Goal: Information Seeking & Learning: Learn about a topic

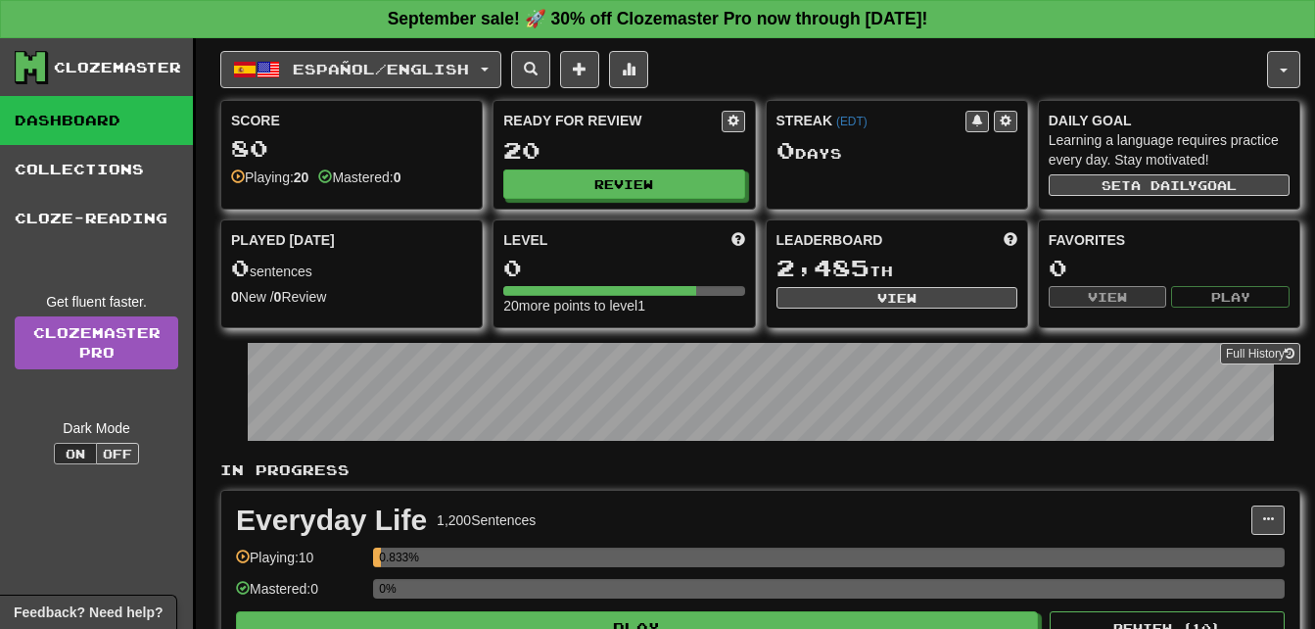
click at [144, 71] on div "Clozemaster" at bounding box center [117, 68] width 127 height 20
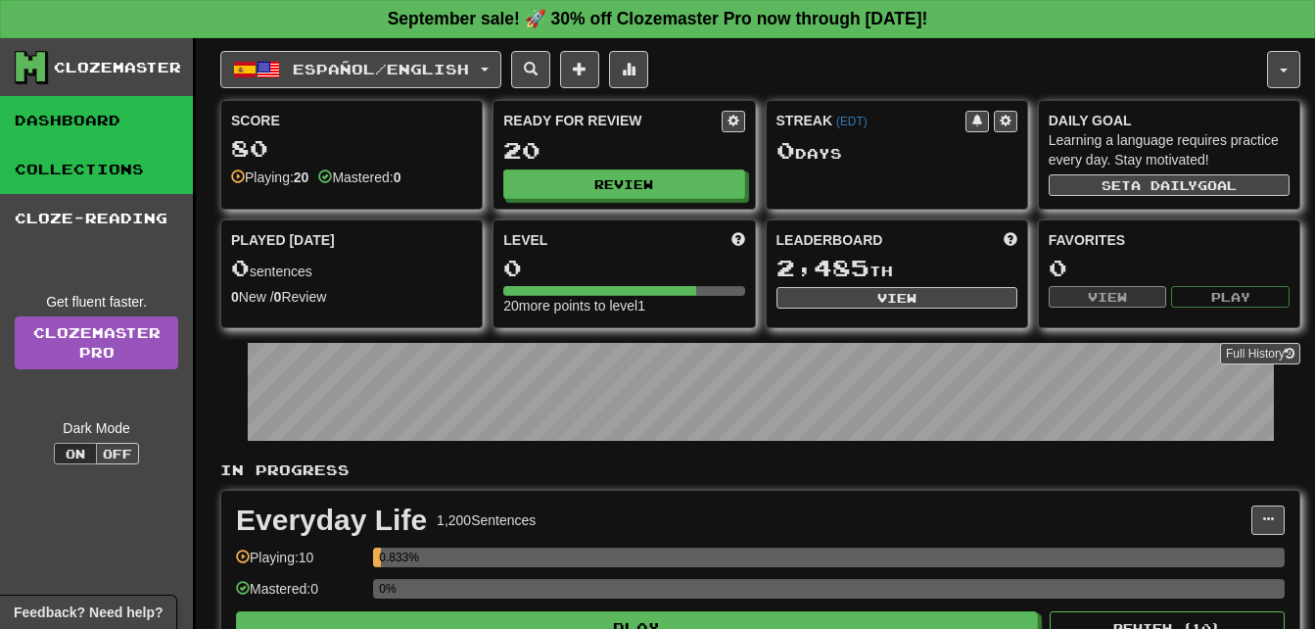
click at [133, 163] on link "Collections" at bounding box center [96, 169] width 193 height 49
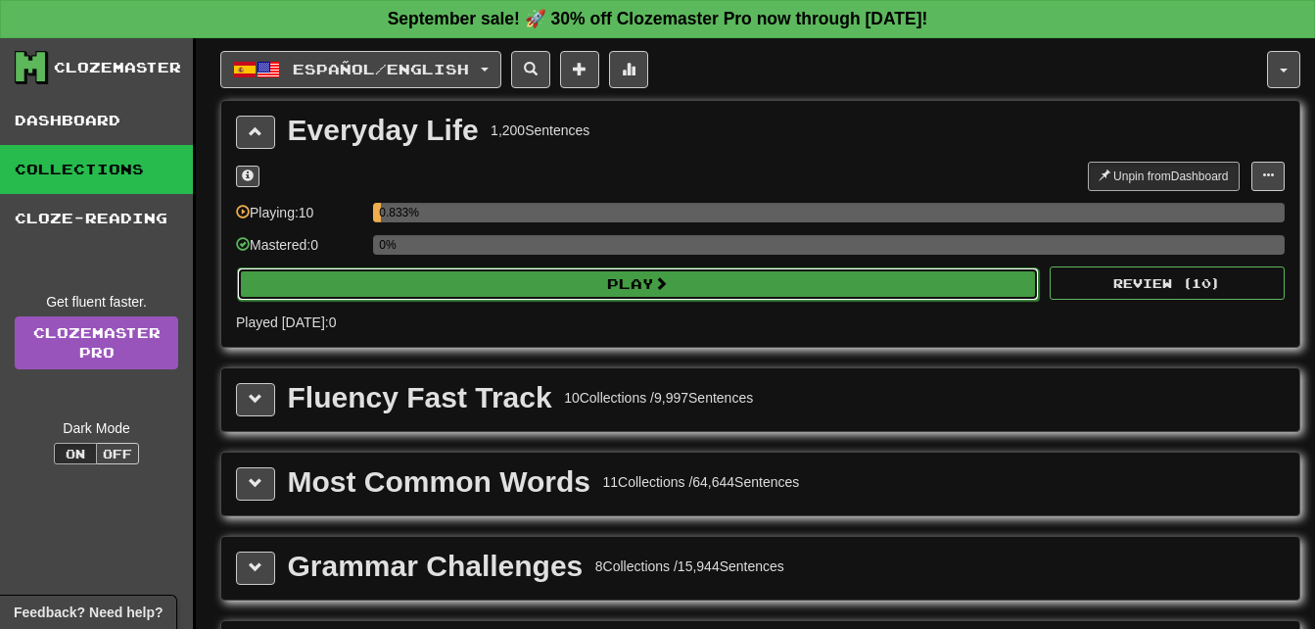
click at [949, 288] on button "Play" at bounding box center [638, 283] width 802 height 33
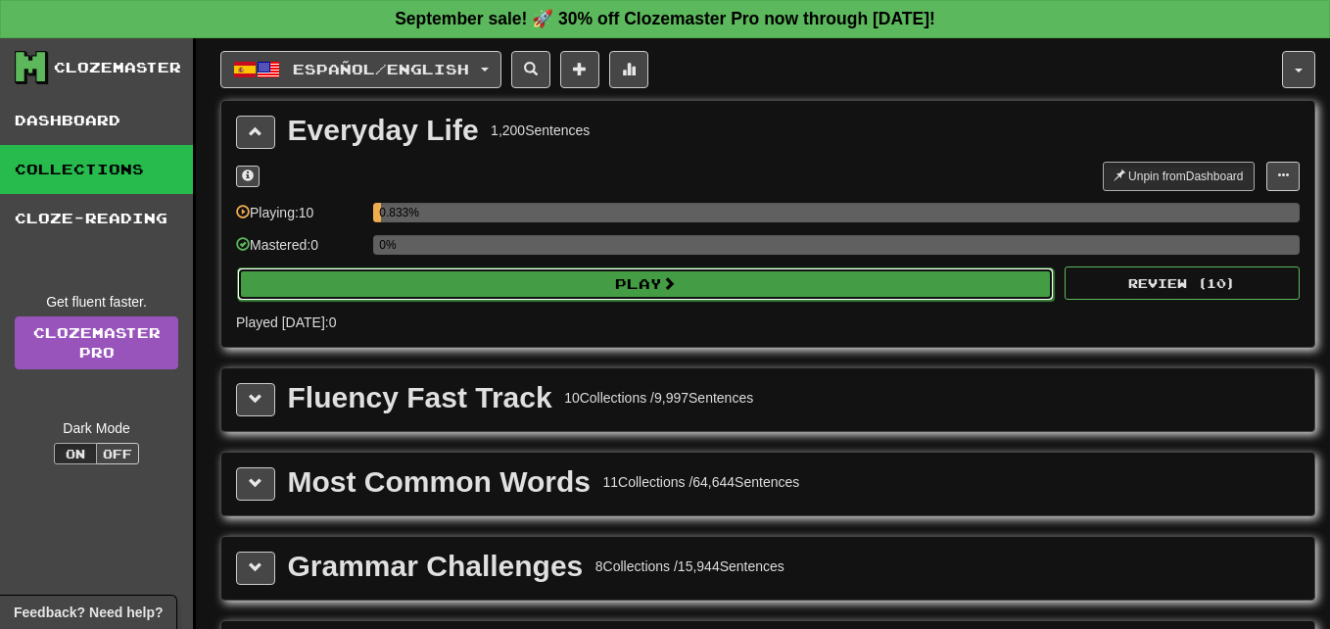
select select "**"
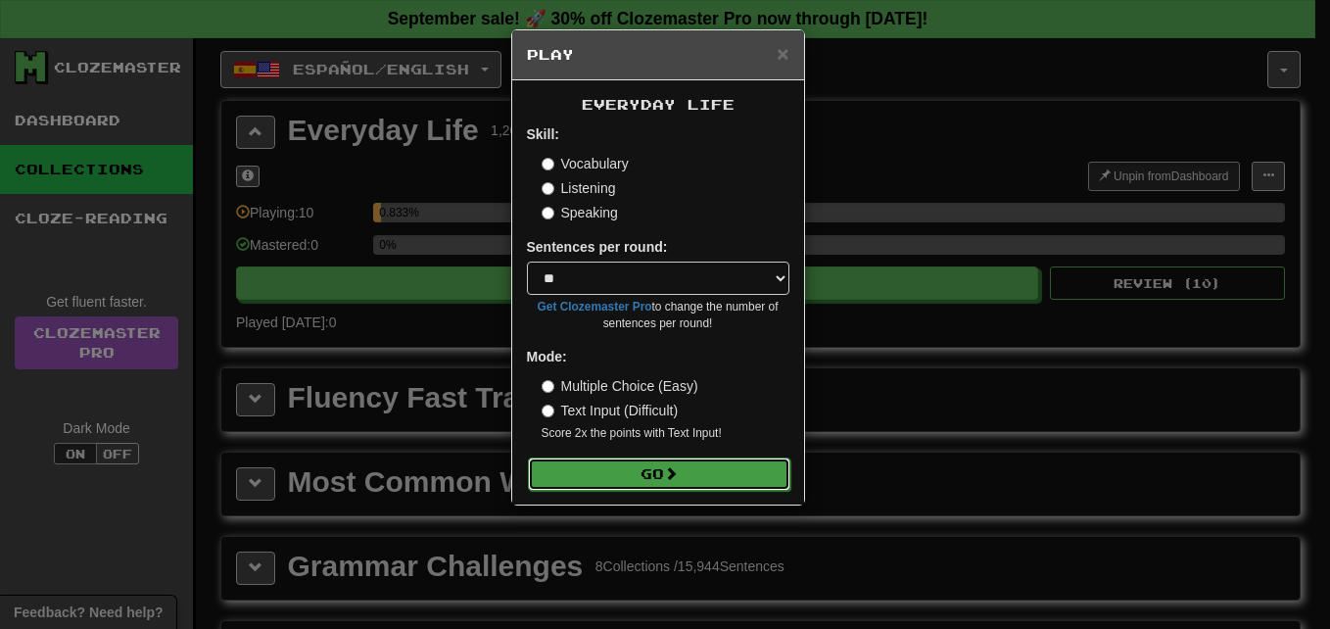
click at [660, 469] on button "Go" at bounding box center [659, 473] width 262 height 33
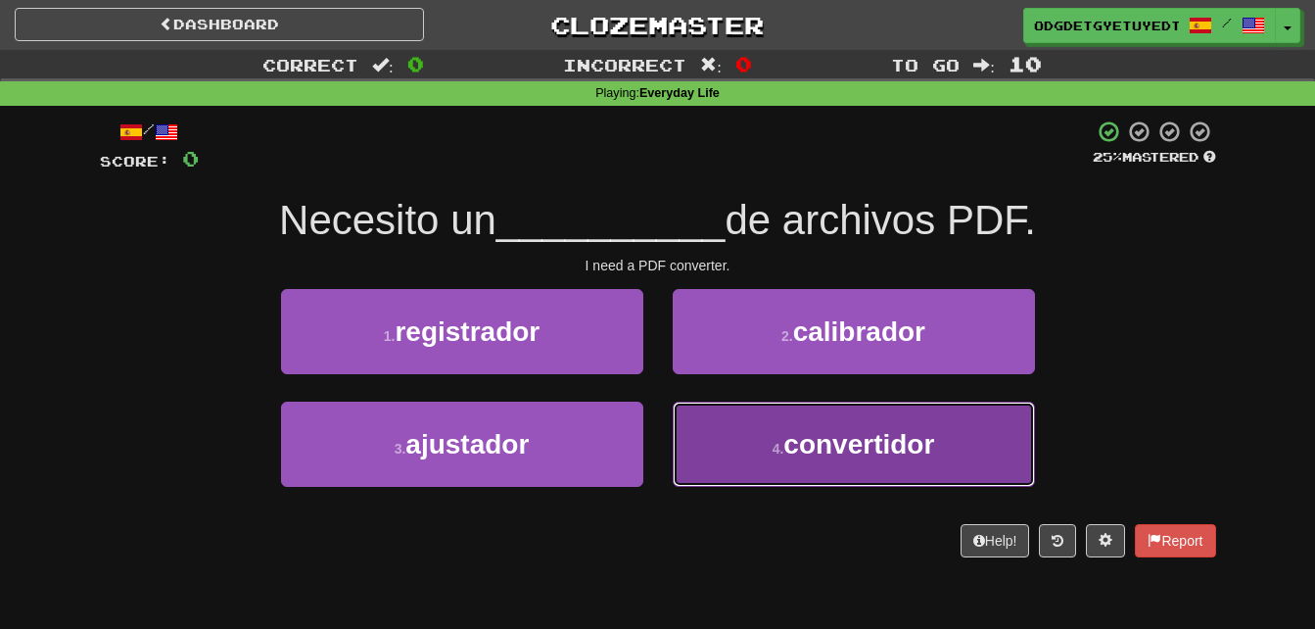
click at [906, 415] on button "4 . convertidor" at bounding box center [854, 443] width 362 height 85
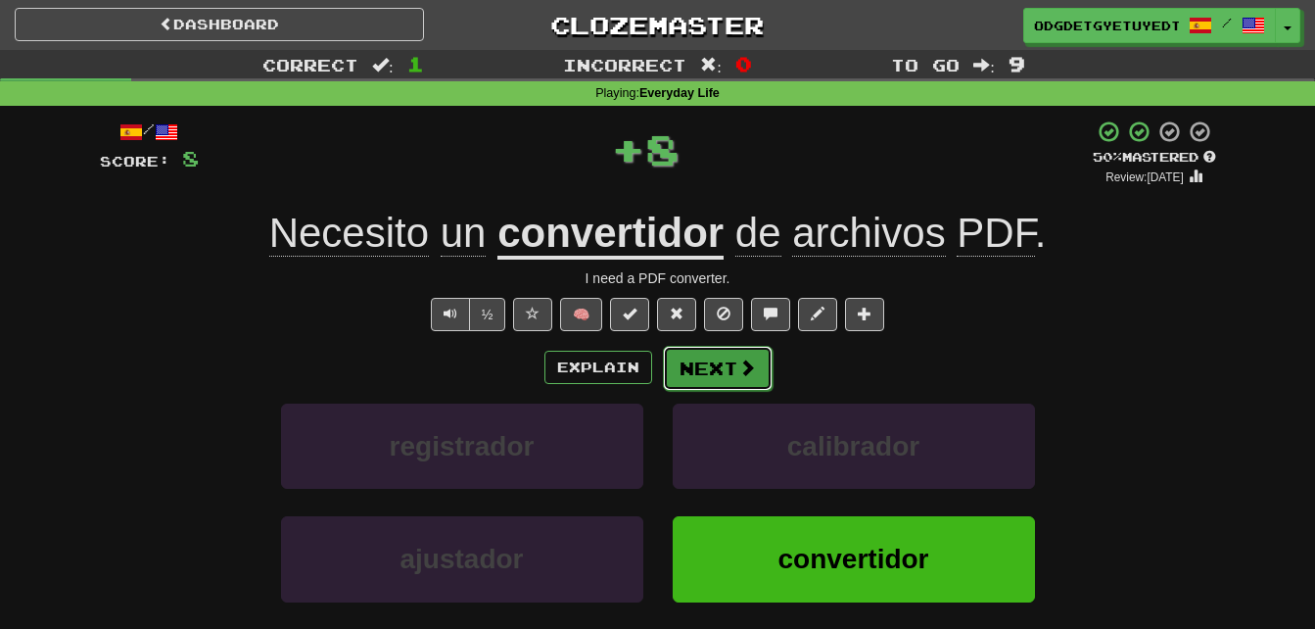
click at [737, 378] on button "Next" at bounding box center [718, 368] width 110 height 45
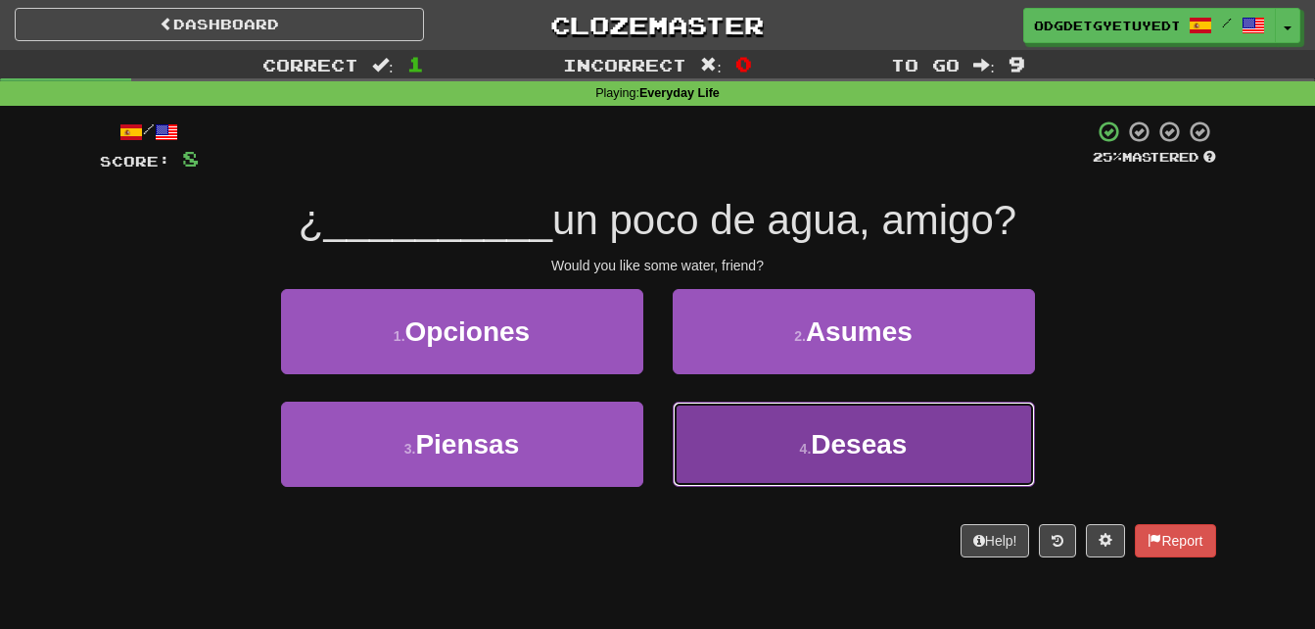
click at [869, 432] on span "Deseas" at bounding box center [859, 444] width 96 height 30
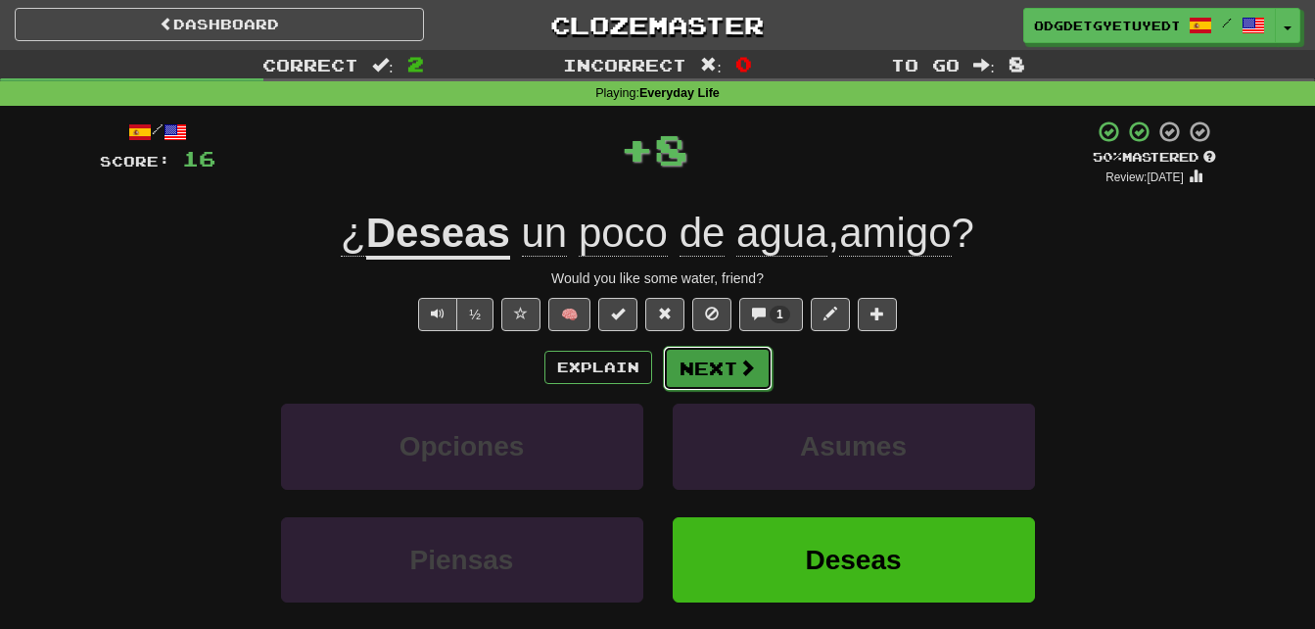
click at [732, 382] on button "Next" at bounding box center [718, 368] width 110 height 45
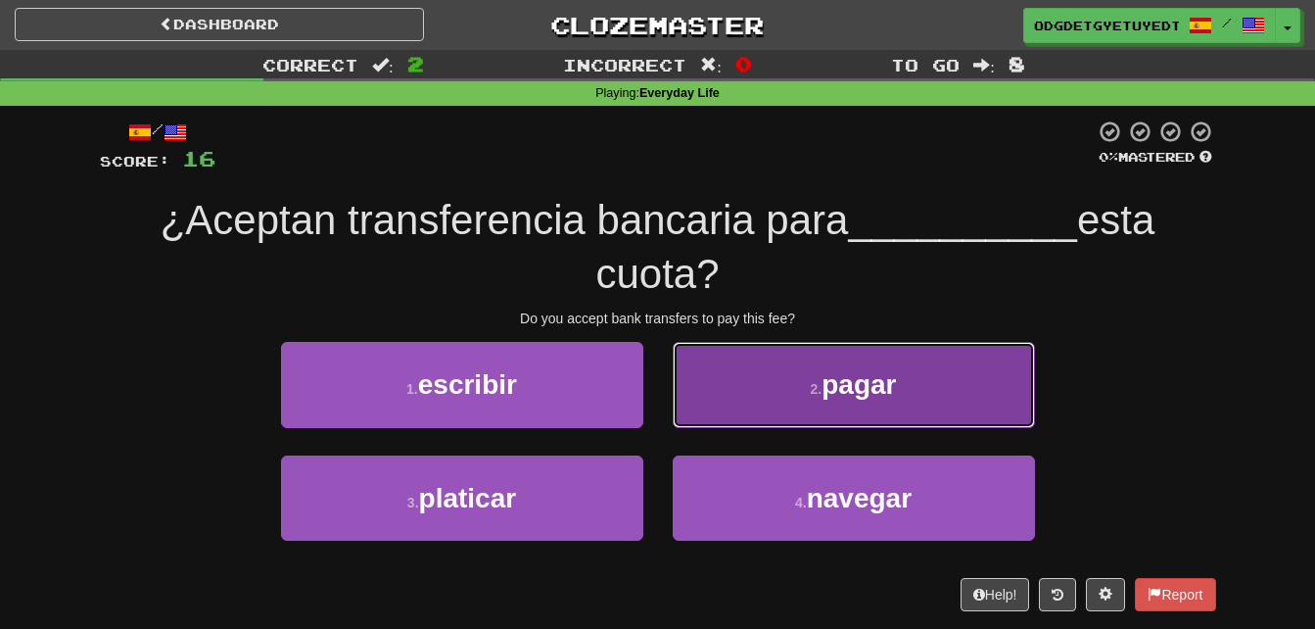
click at [937, 378] on button "2 . pagar" at bounding box center [854, 384] width 362 height 85
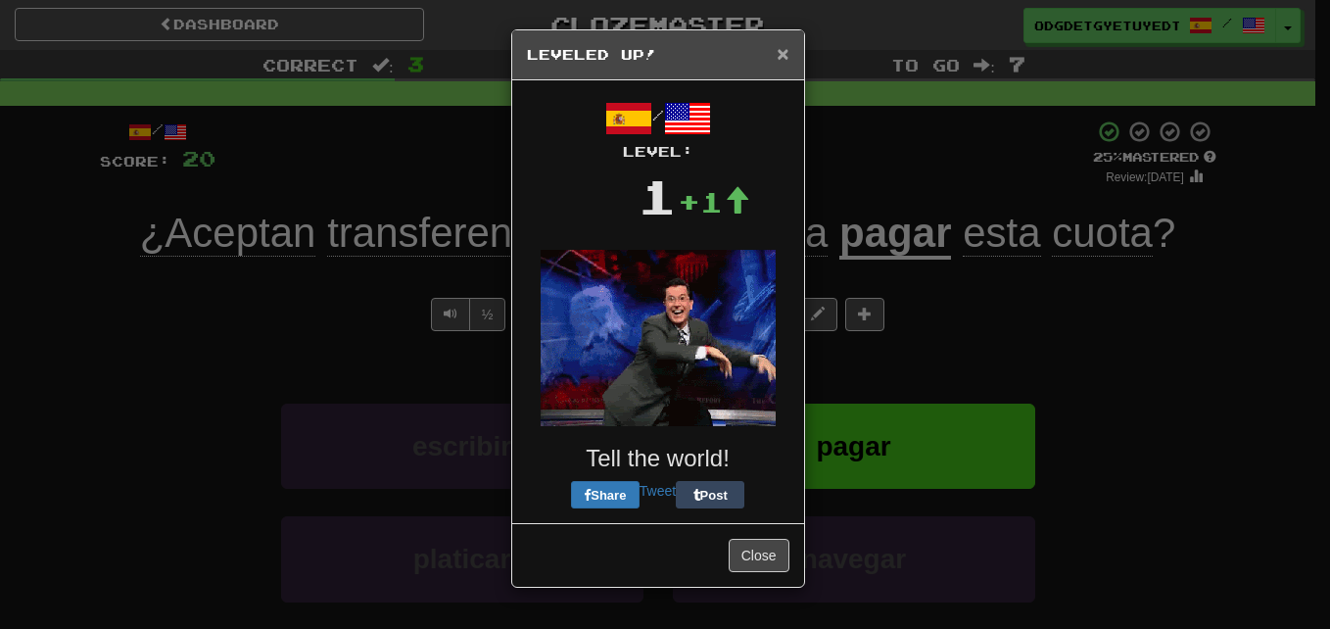
click at [782, 55] on span "×" at bounding box center [783, 53] width 12 height 23
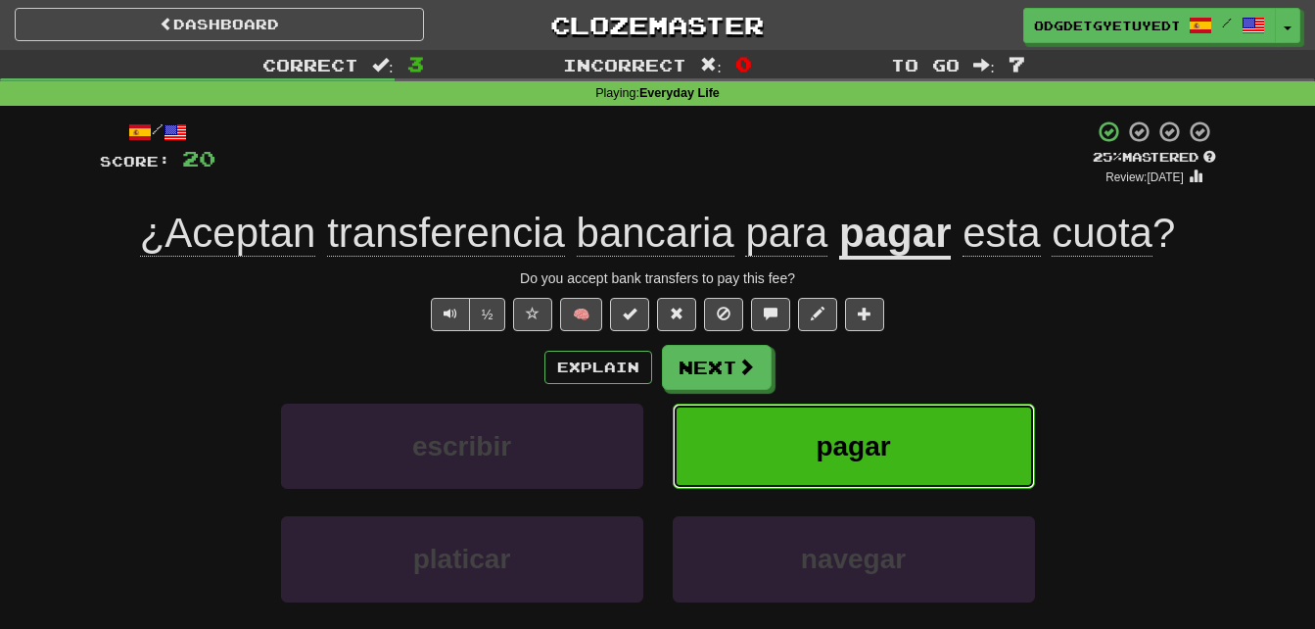
click at [865, 434] on span "pagar" at bounding box center [853, 446] width 74 height 30
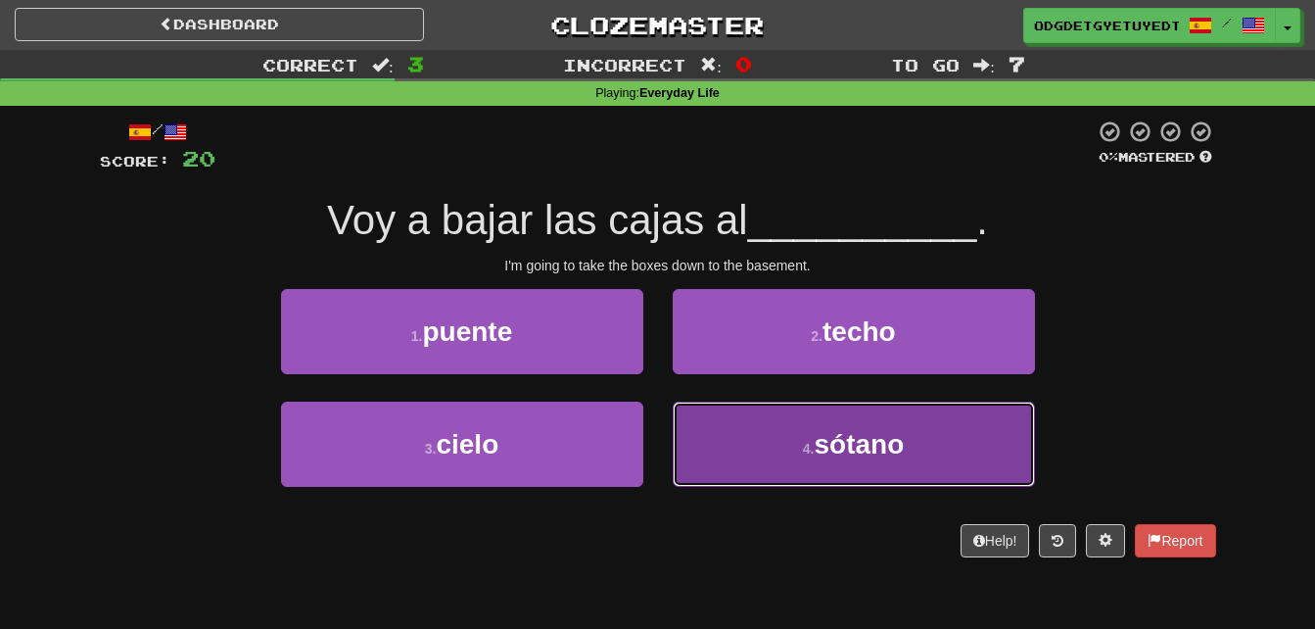
click at [848, 462] on button "4 . sótano" at bounding box center [854, 443] width 362 height 85
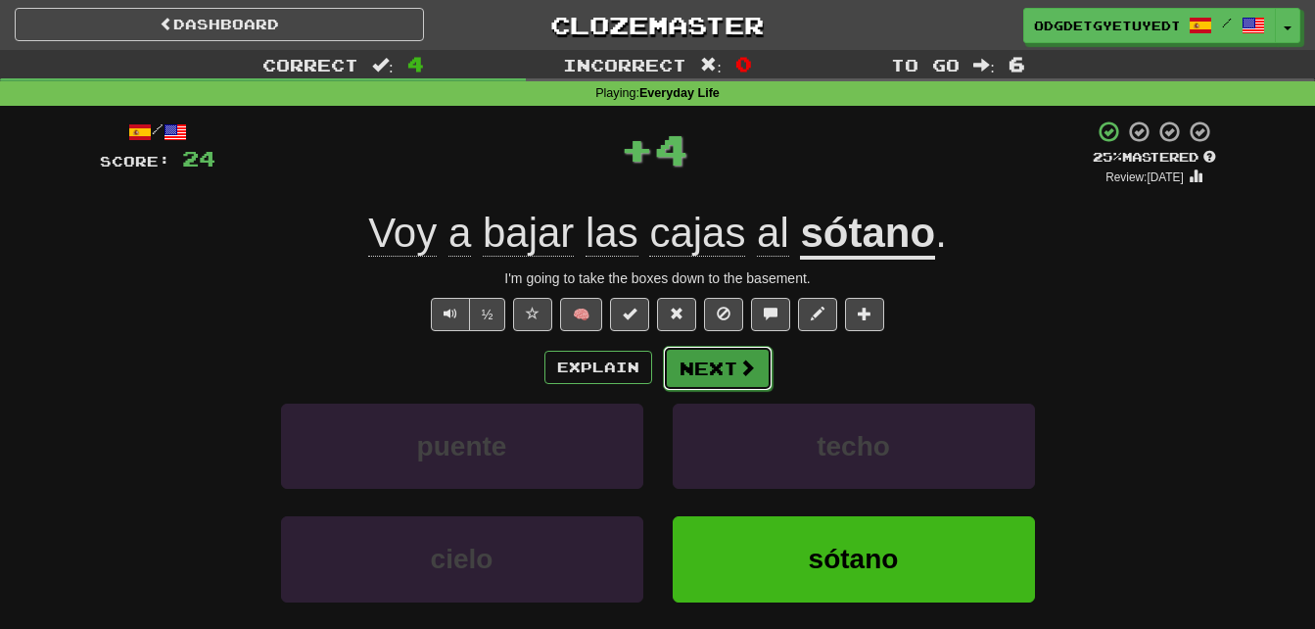
click at [730, 385] on button "Next" at bounding box center [718, 368] width 110 height 45
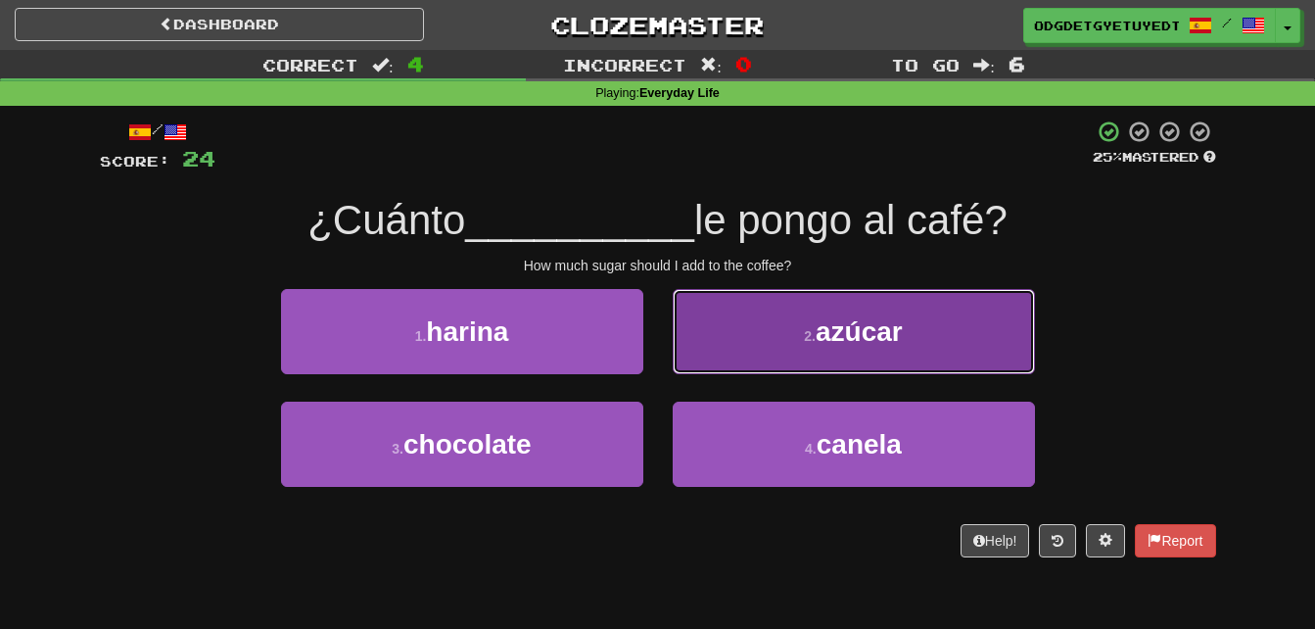
click at [838, 327] on span "azúcar" at bounding box center [859, 331] width 87 height 30
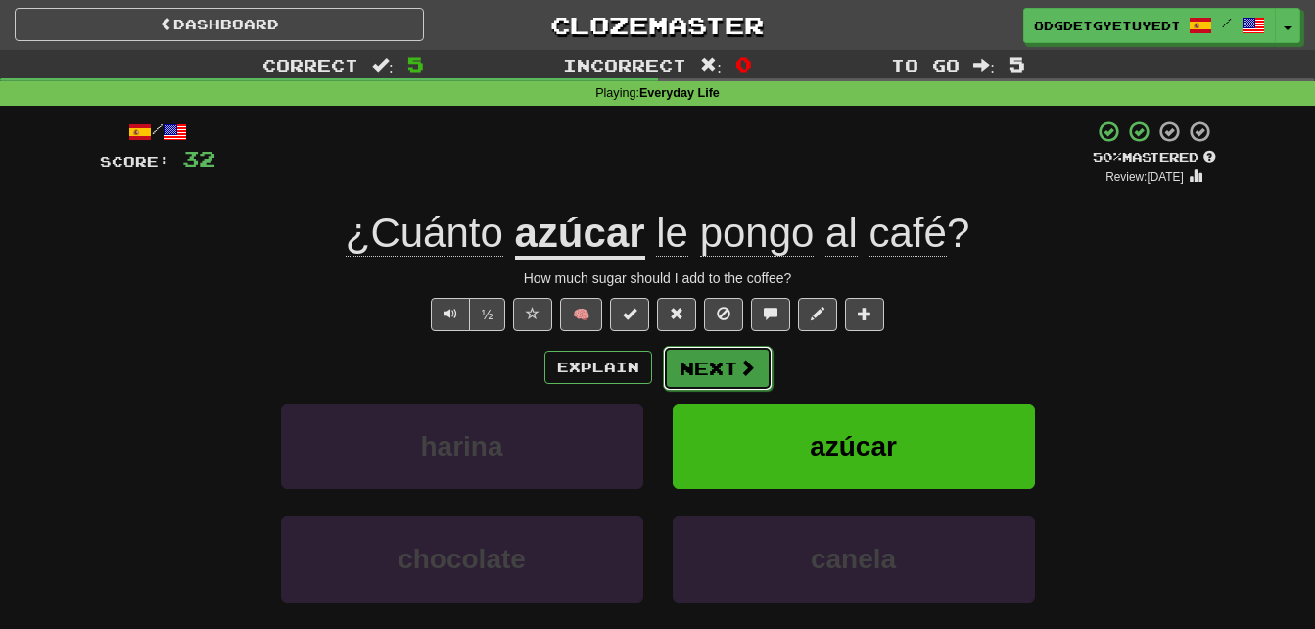
click at [728, 384] on button "Next" at bounding box center [718, 368] width 110 height 45
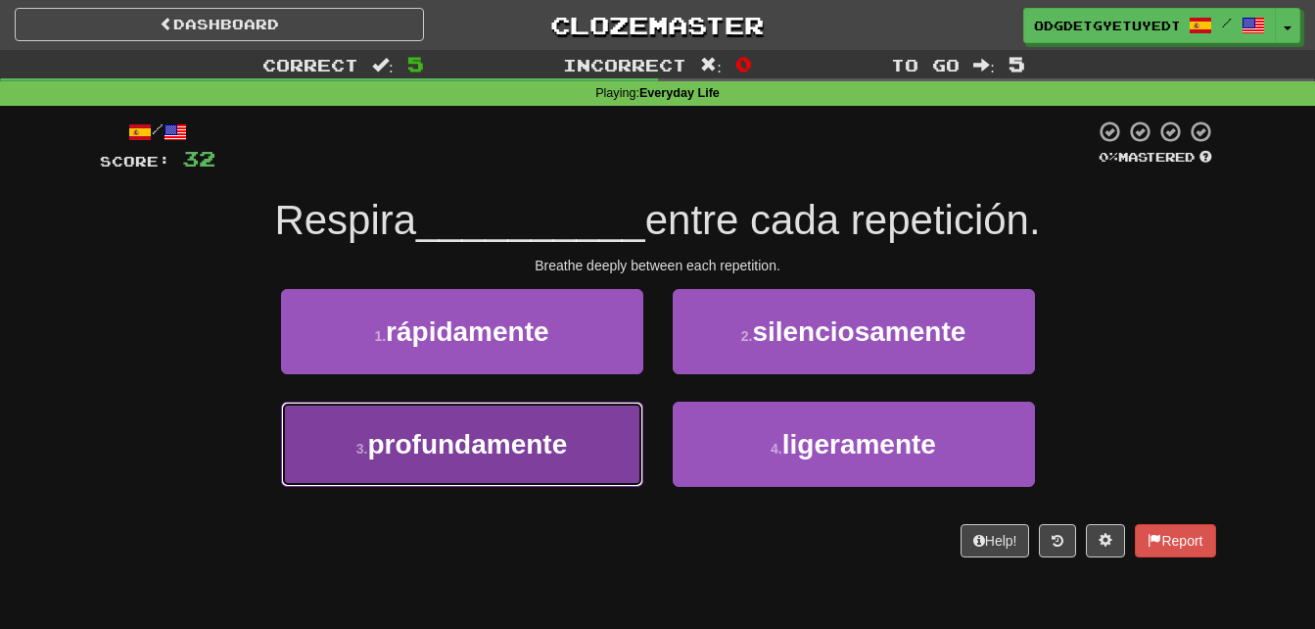
click at [424, 427] on button "3 . profundamente" at bounding box center [462, 443] width 362 height 85
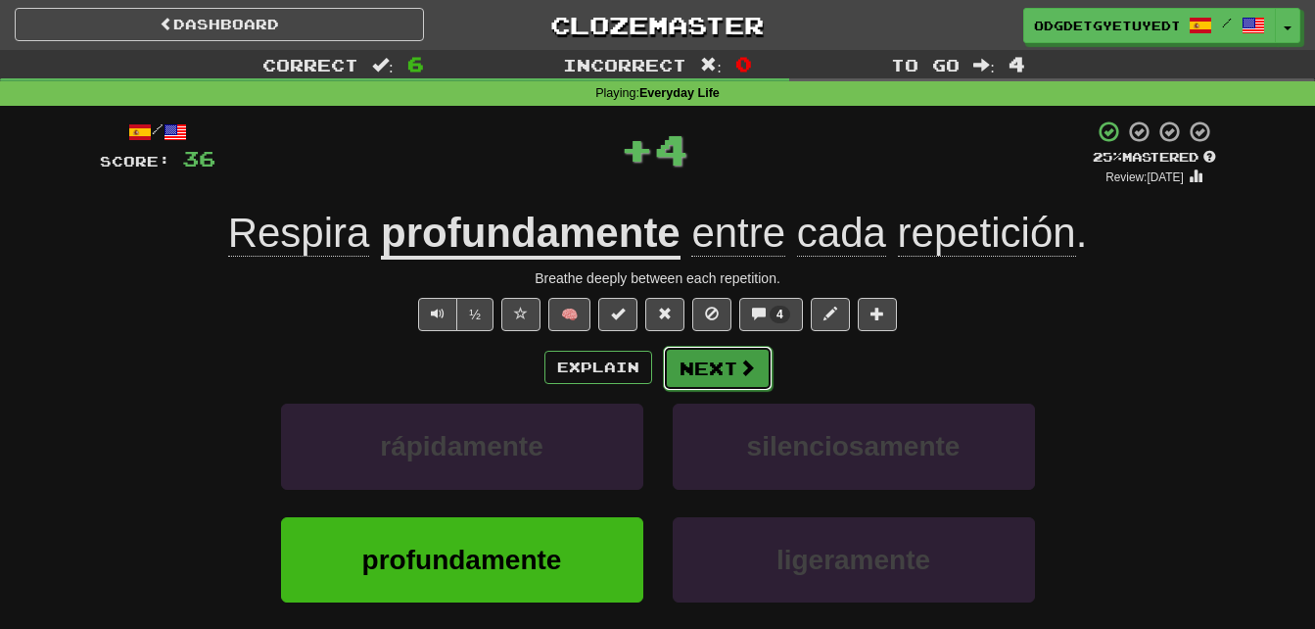
click at [730, 378] on button "Next" at bounding box center [718, 368] width 110 height 45
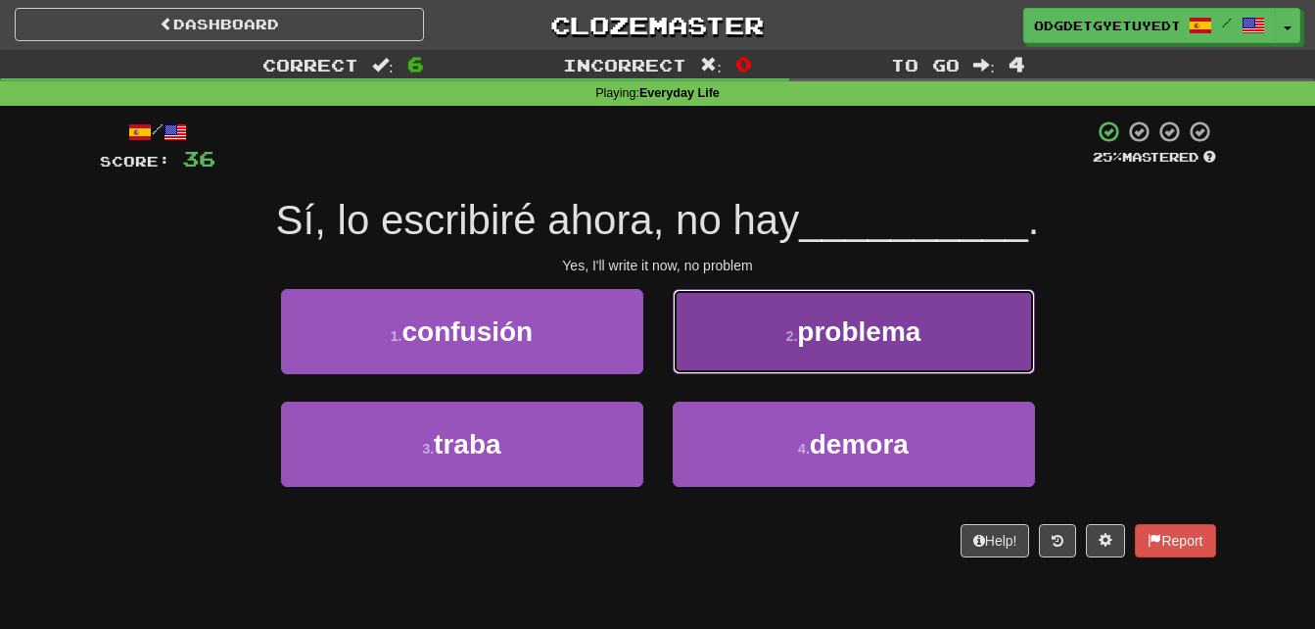
click at [849, 353] on button "2 . problema" at bounding box center [854, 331] width 362 height 85
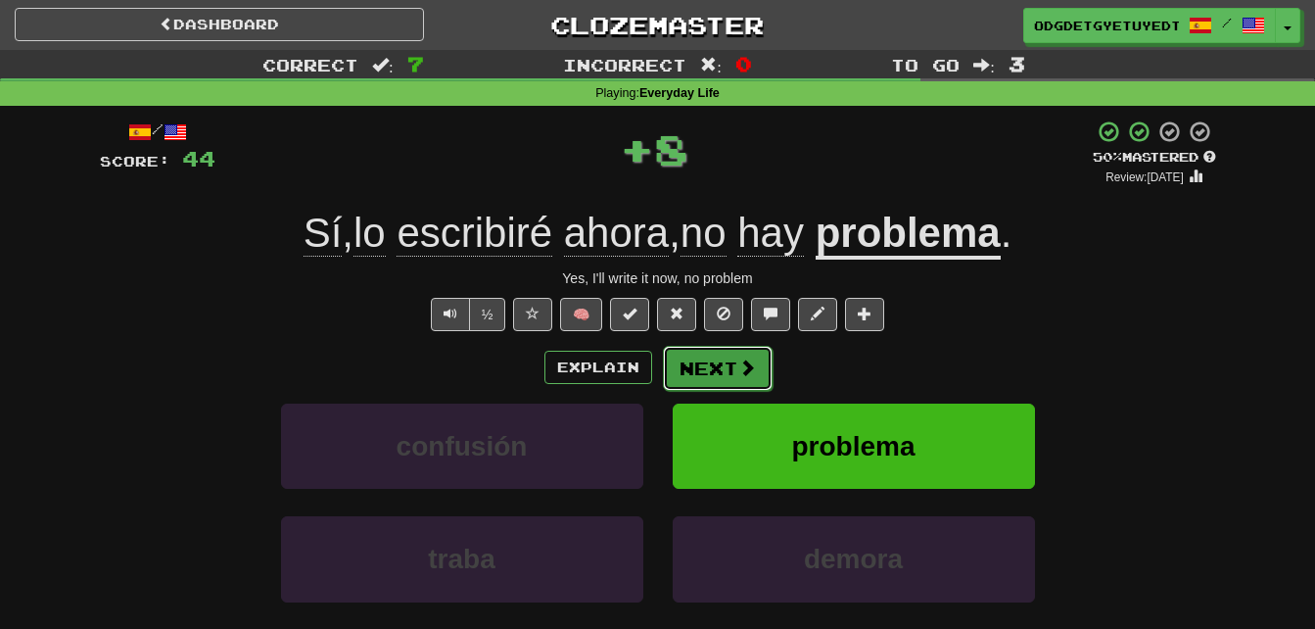
click at [752, 369] on span at bounding box center [747, 367] width 18 height 18
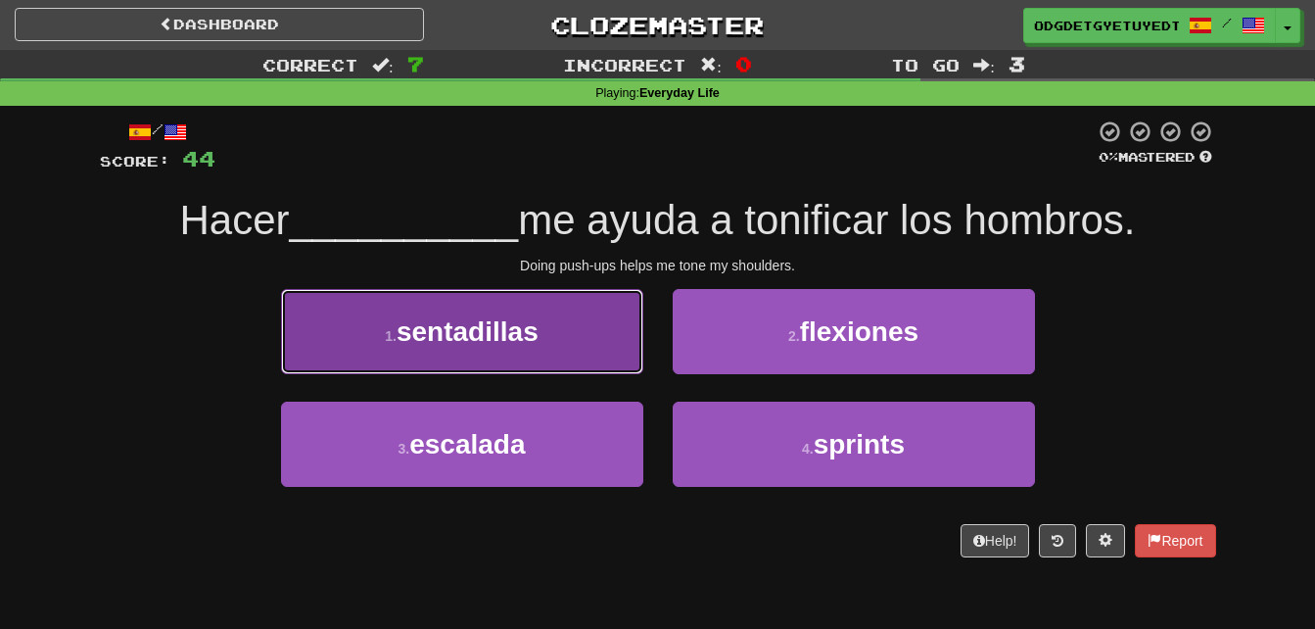
click at [615, 347] on button "1 . sentadillas" at bounding box center [462, 331] width 362 height 85
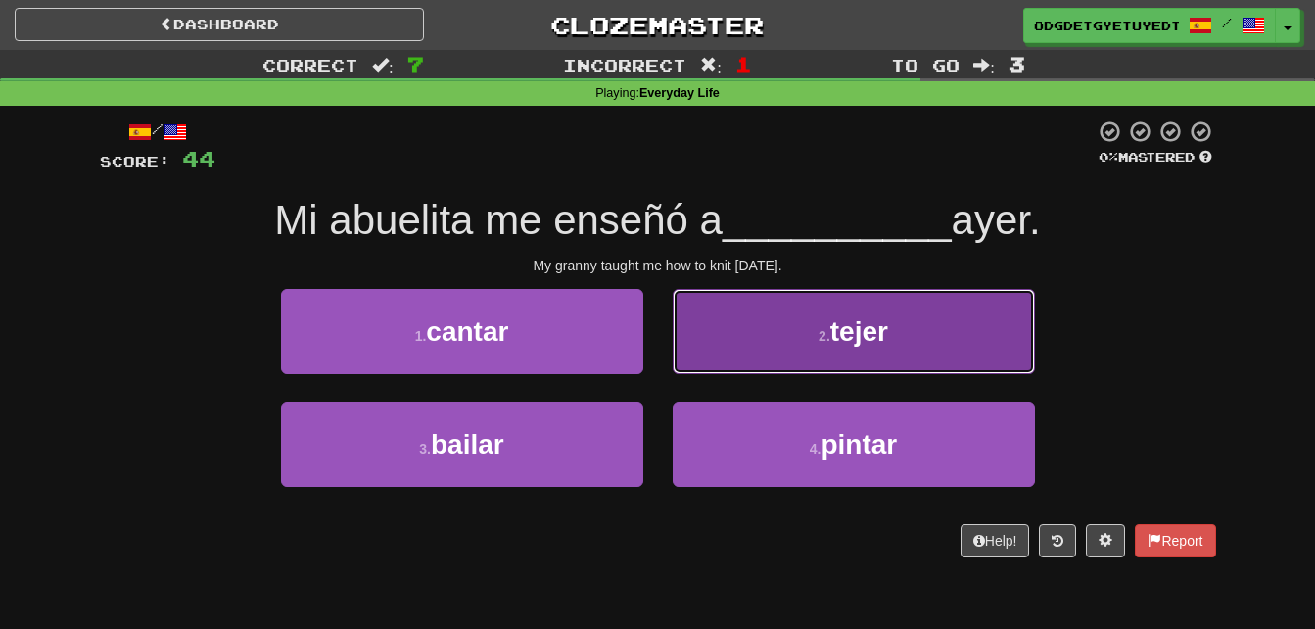
click at [843, 318] on span "tejer" at bounding box center [859, 331] width 58 height 30
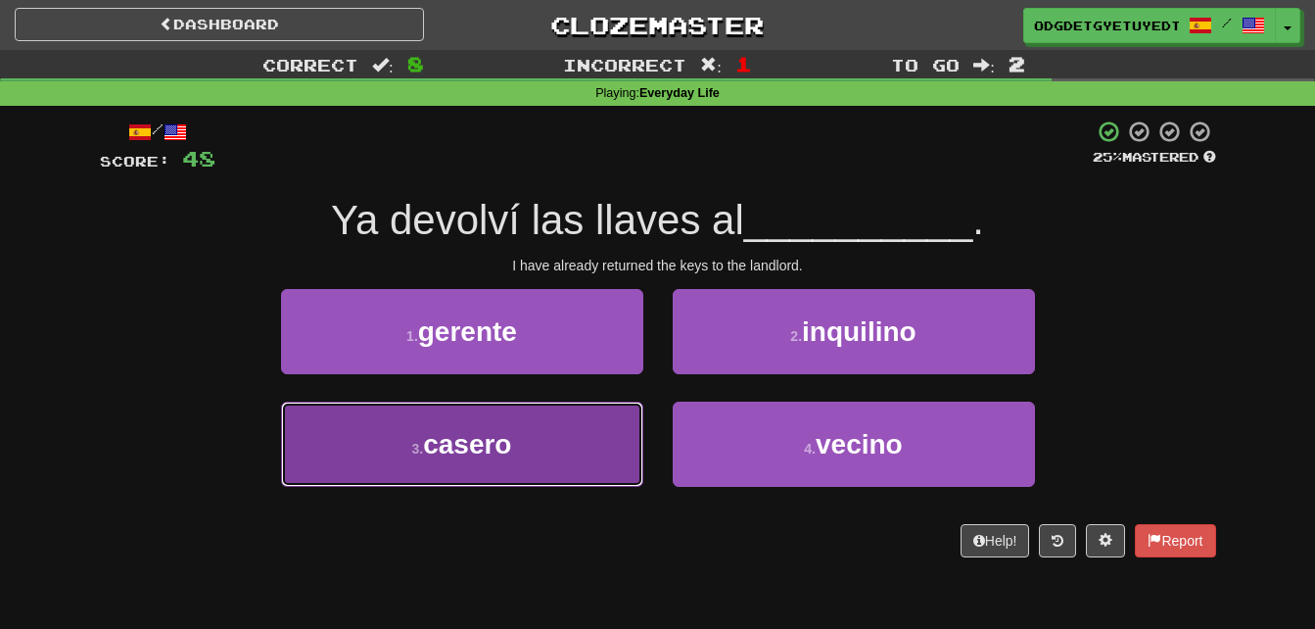
click at [571, 444] on button "3 . casero" at bounding box center [462, 443] width 362 height 85
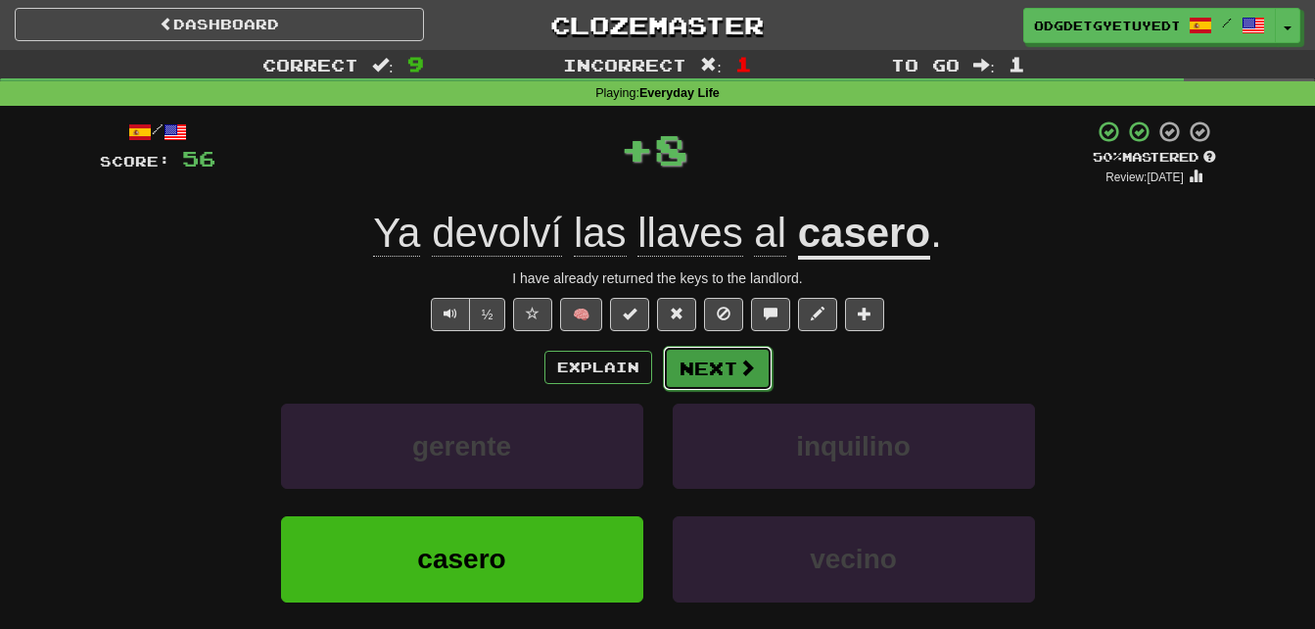
click at [720, 387] on button "Next" at bounding box center [718, 368] width 110 height 45
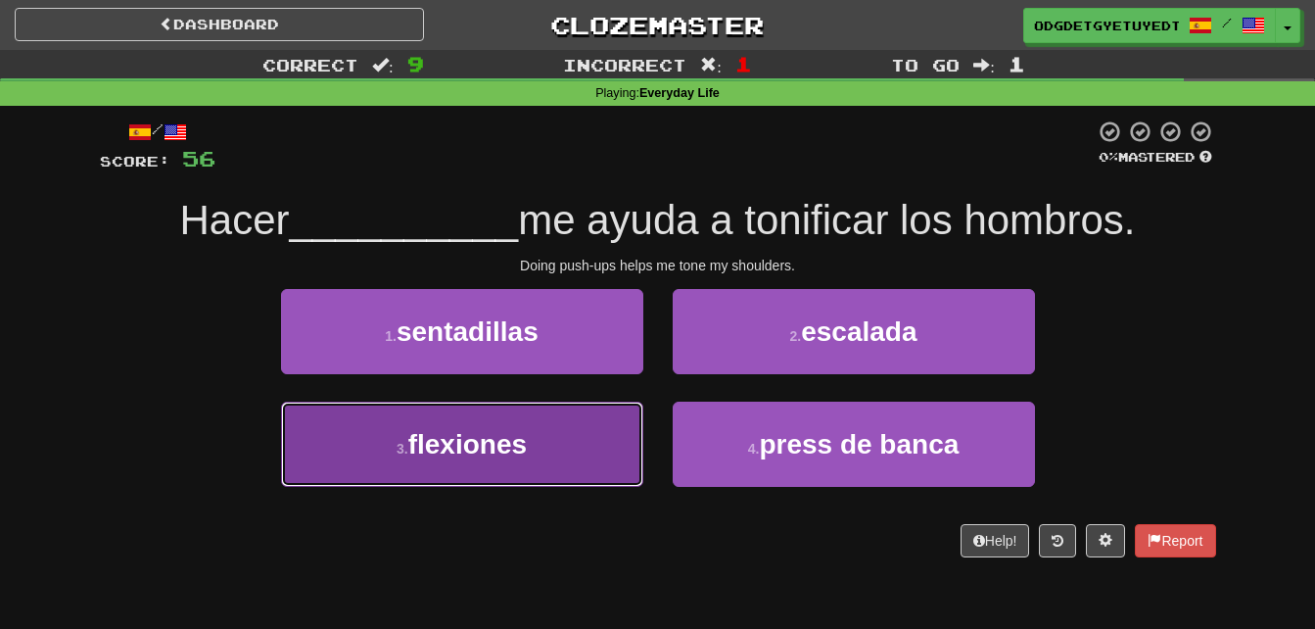
click at [587, 453] on button "3 . flexiones" at bounding box center [462, 443] width 362 height 85
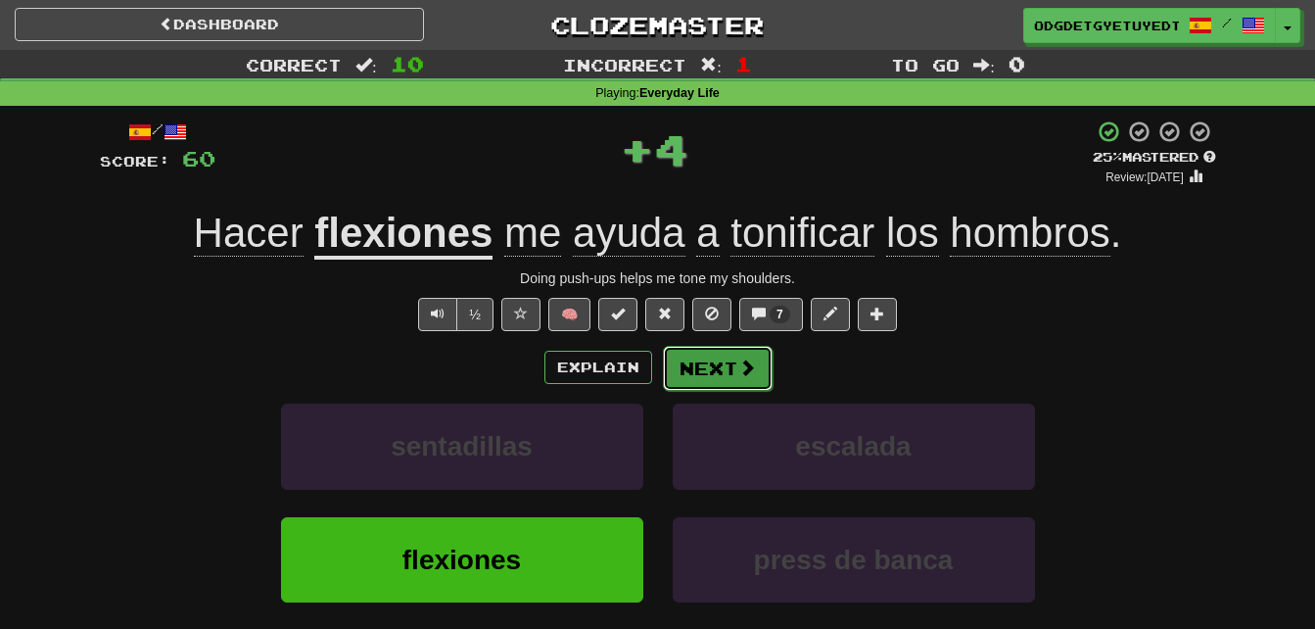
click at [743, 358] on span at bounding box center [747, 367] width 18 height 18
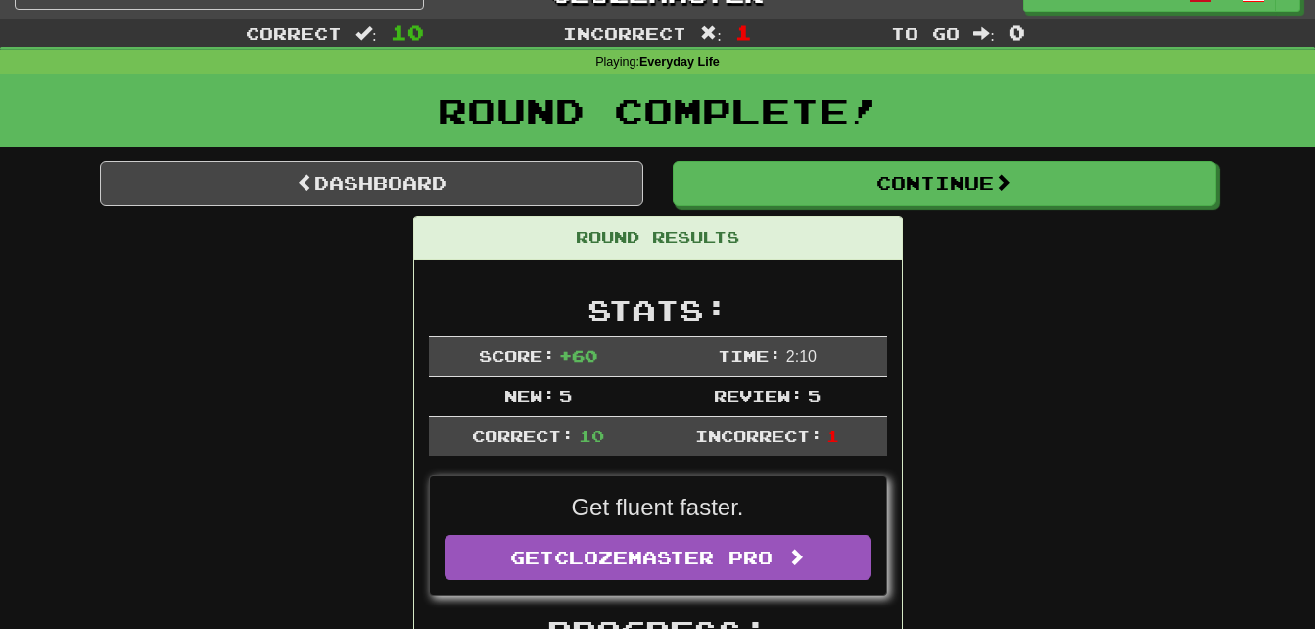
scroll to position [32, 0]
